Goal: Check status: Check status

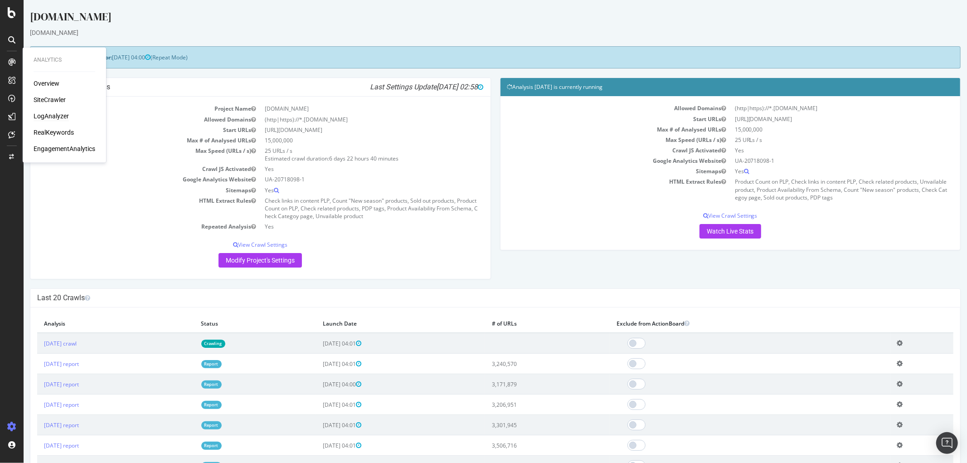
click at [55, 112] on div "LogAnalyzer" at bounding box center [51, 116] width 35 height 9
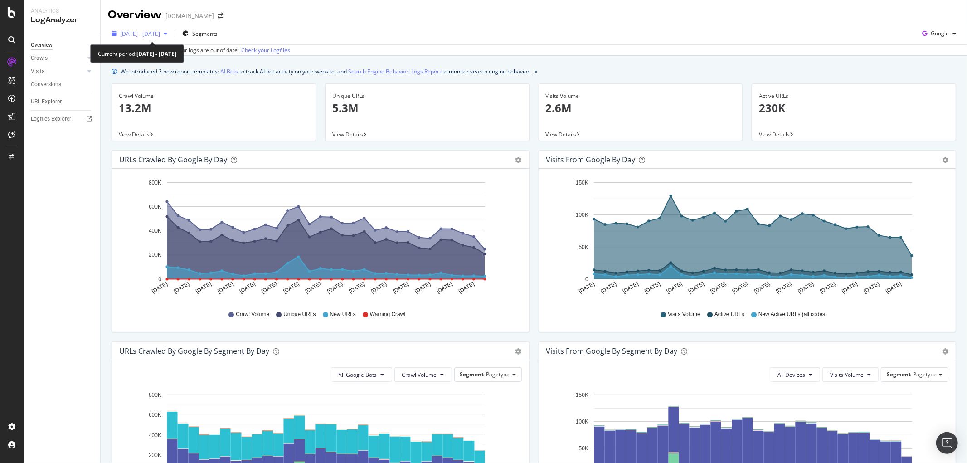
click at [157, 32] on span "[DATE] - [DATE]" at bounding box center [140, 34] width 40 height 8
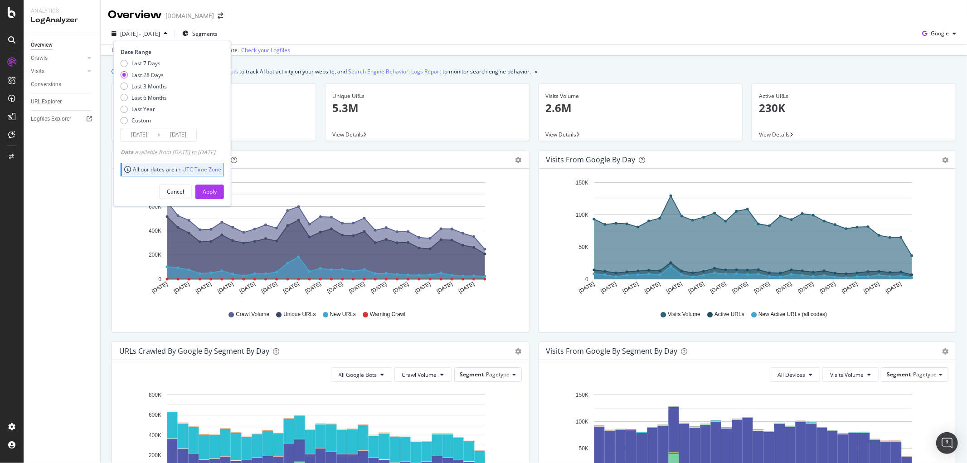
click at [150, 92] on div "Last 7 Days Last 28 Days Last 3 Months Last 6 Months Last Year Custom" at bounding box center [144, 93] width 46 height 68
click at [150, 87] on div "Last 3 Months" at bounding box center [148, 86] width 35 height 8
type input "[DATE]"
click at [217, 187] on div "Apply" at bounding box center [210, 192] width 14 height 14
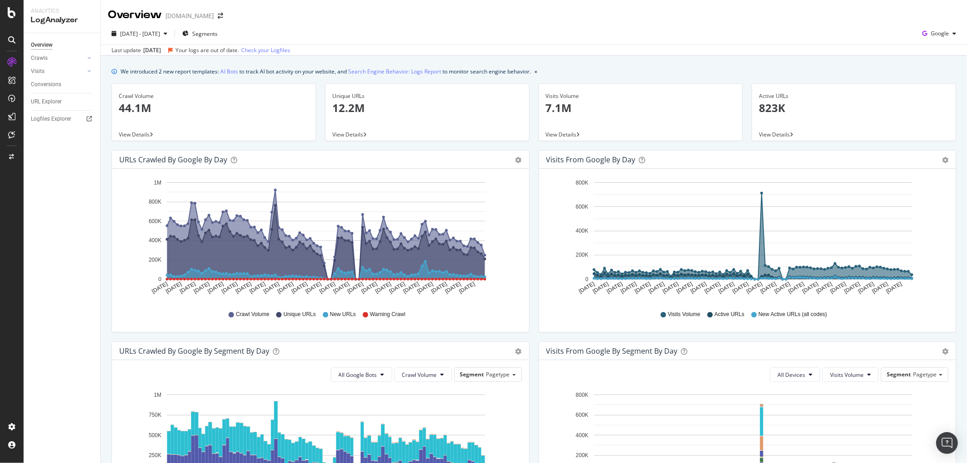
click at [539, 245] on div "Hold CTRL while clicking to filter the report. [DATE] [DATE] [DATE] [DATE] [DAT…" at bounding box center [747, 250] width 417 height 163
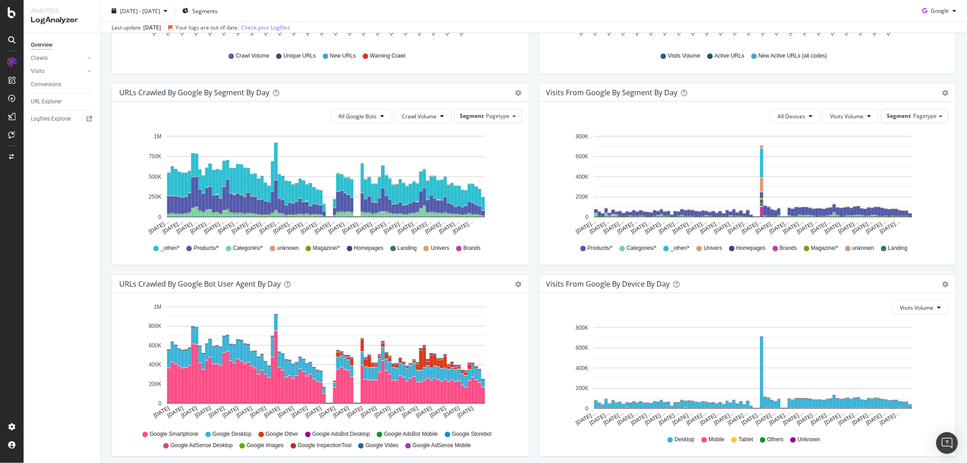
scroll to position [293, 0]
